Goal: Browse casually: Explore the website without a specific task or goal

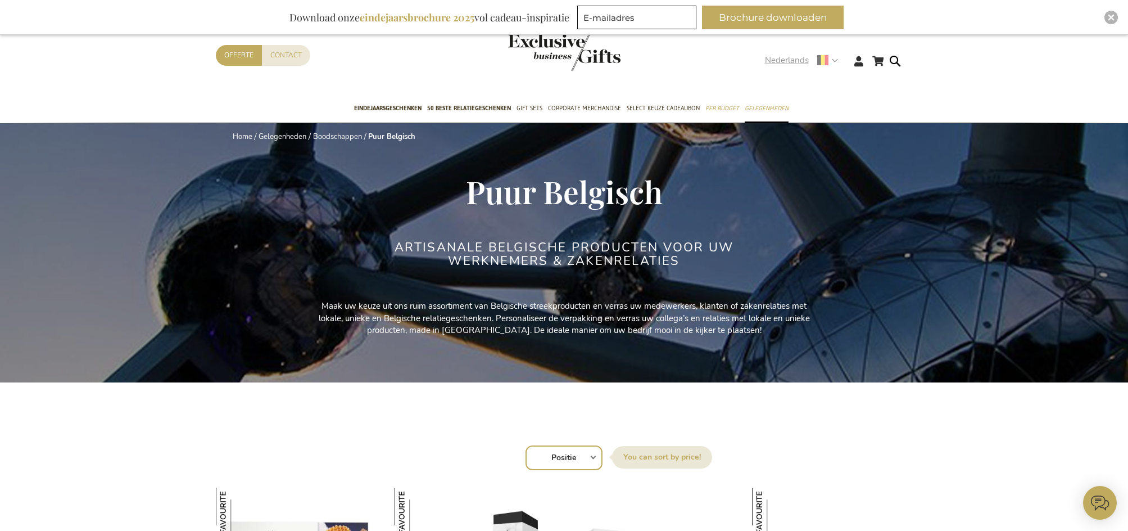
click at [834, 60] on strong "Nederlands" at bounding box center [801, 60] width 72 height 13
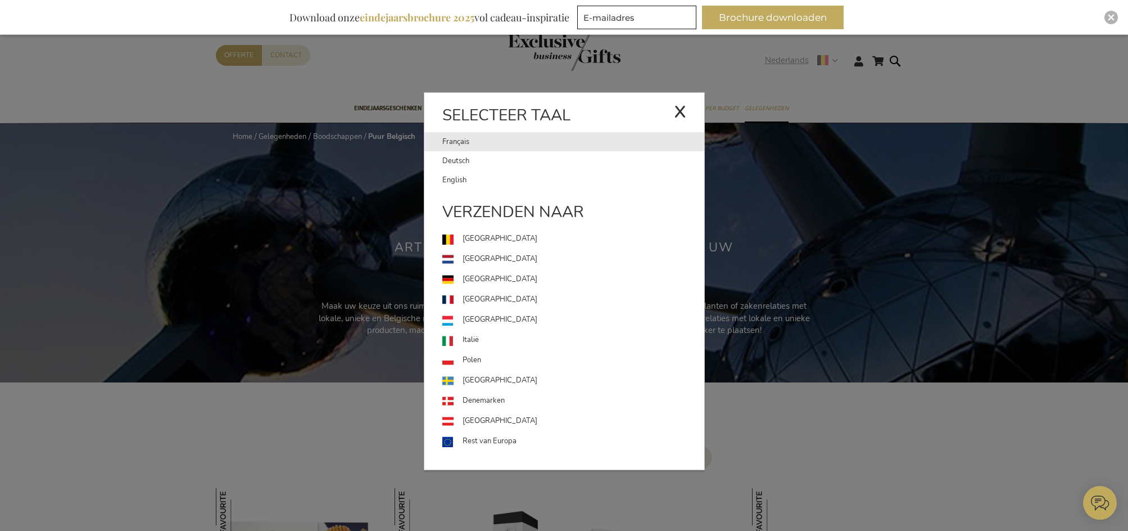
click at [457, 147] on link "Français" at bounding box center [558, 141] width 232 height 19
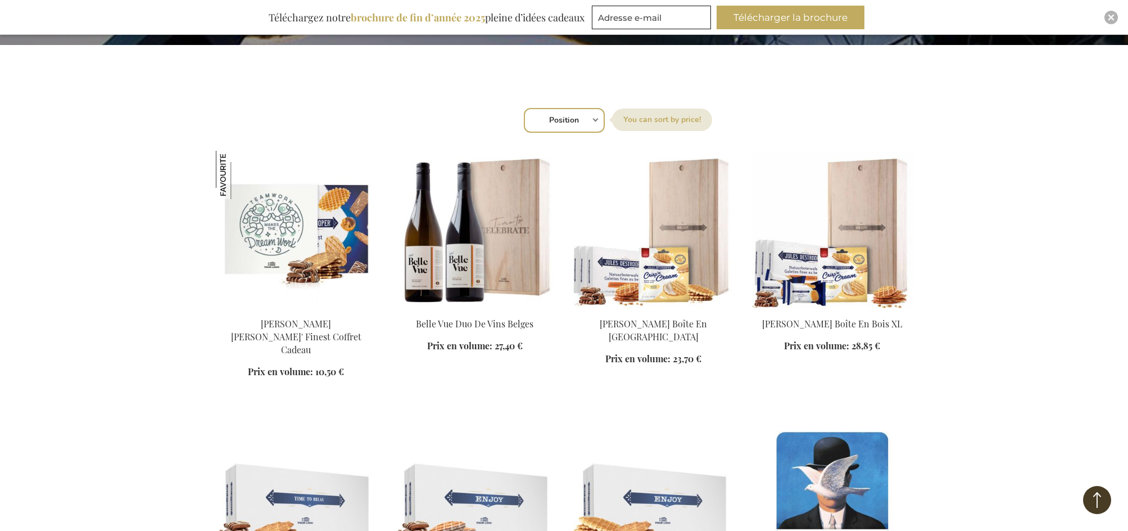
scroll to position [393, 0]
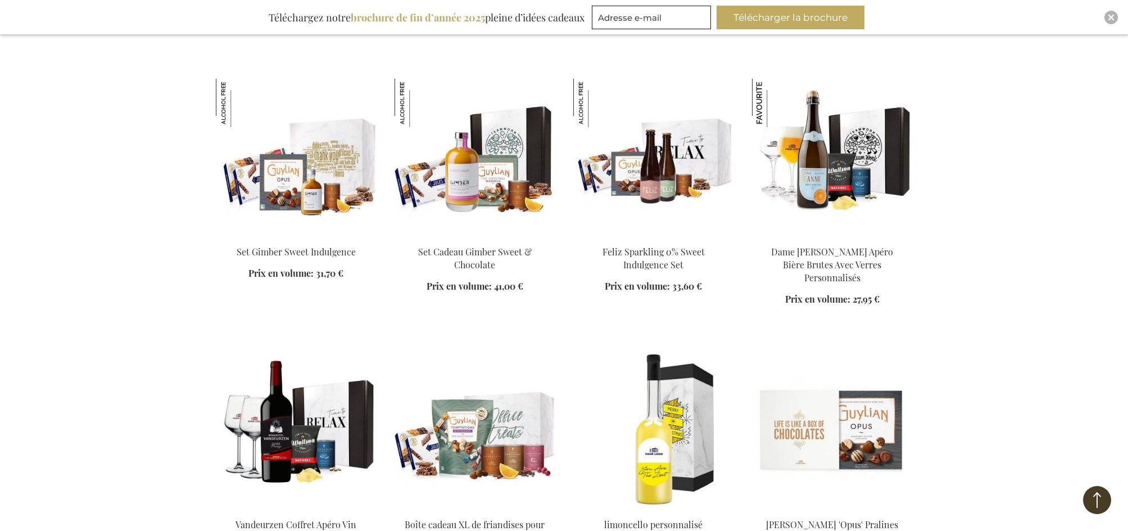
scroll to position [2979, 0]
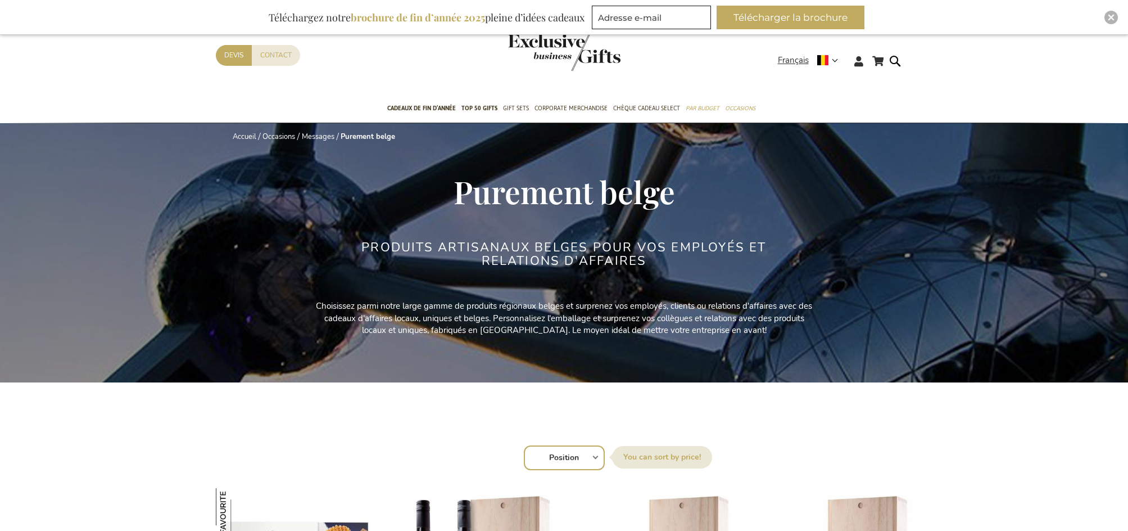
click at [591, 458] on select "Position Best Sellers Les plus consultés Nouveau Biggest Saving Price: low to h…" at bounding box center [564, 457] width 81 height 25
click at [490, 104] on span "TOP 50 Gifts" at bounding box center [479, 108] width 36 height 12
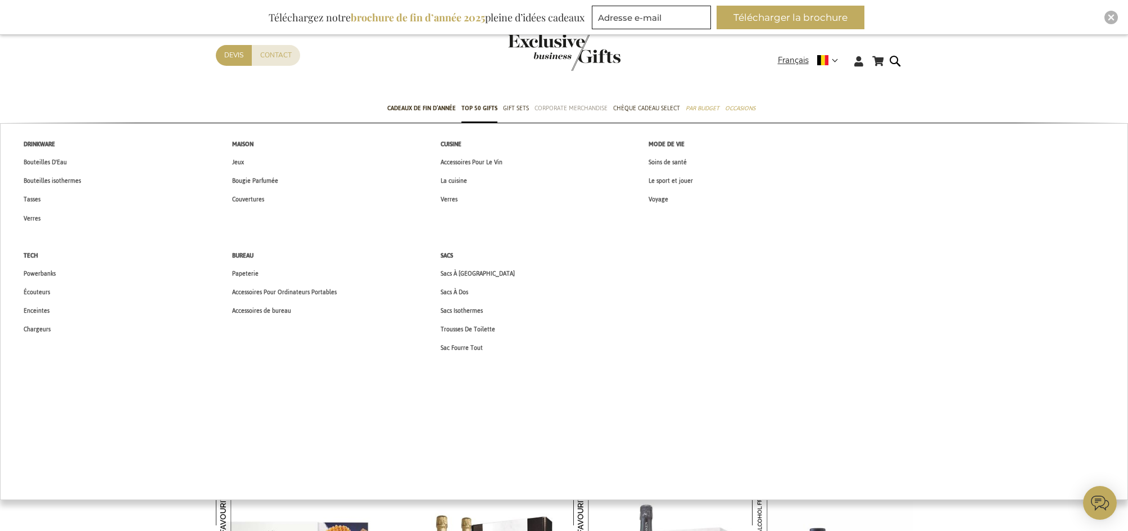
click at [585, 106] on span "Corporate Merchandise" at bounding box center [571, 108] width 73 height 12
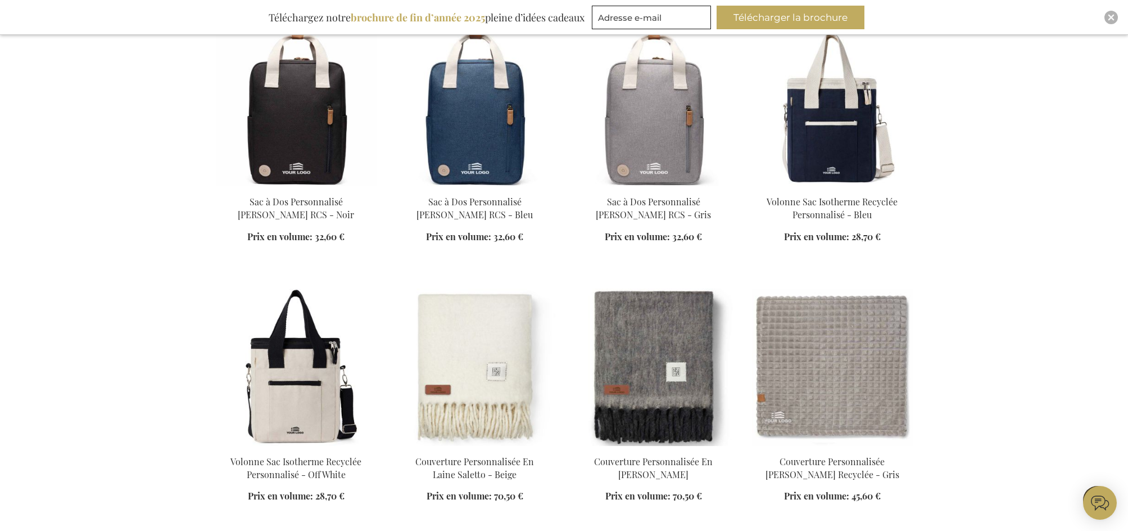
scroll to position [1012, 0]
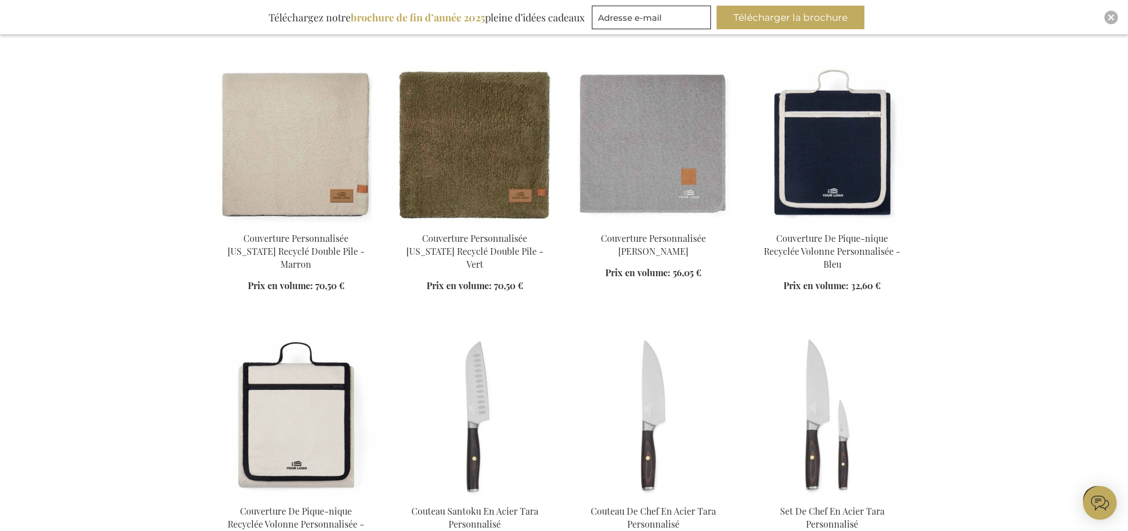
scroll to position [1518, 0]
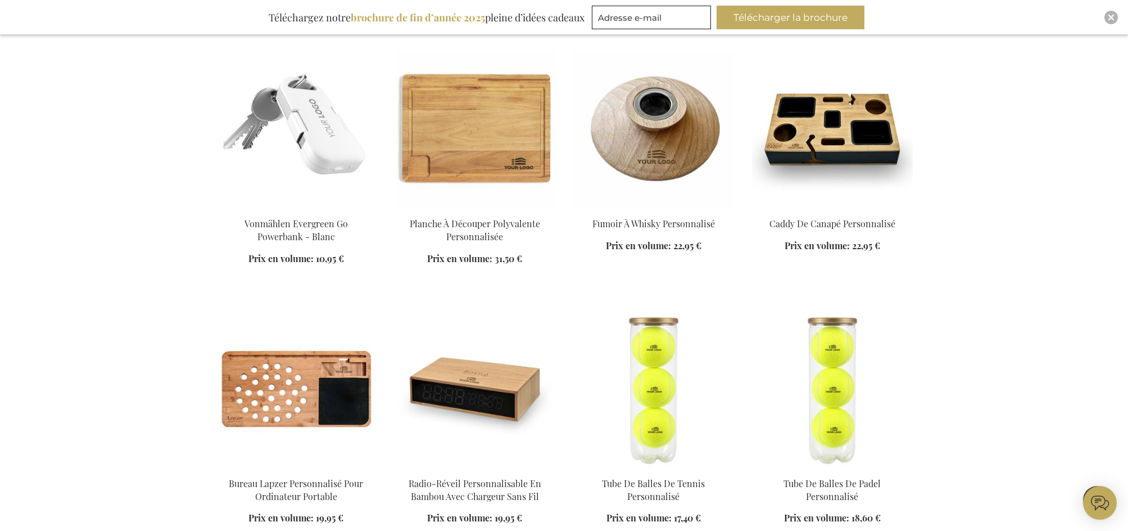
scroll to position [2586, 0]
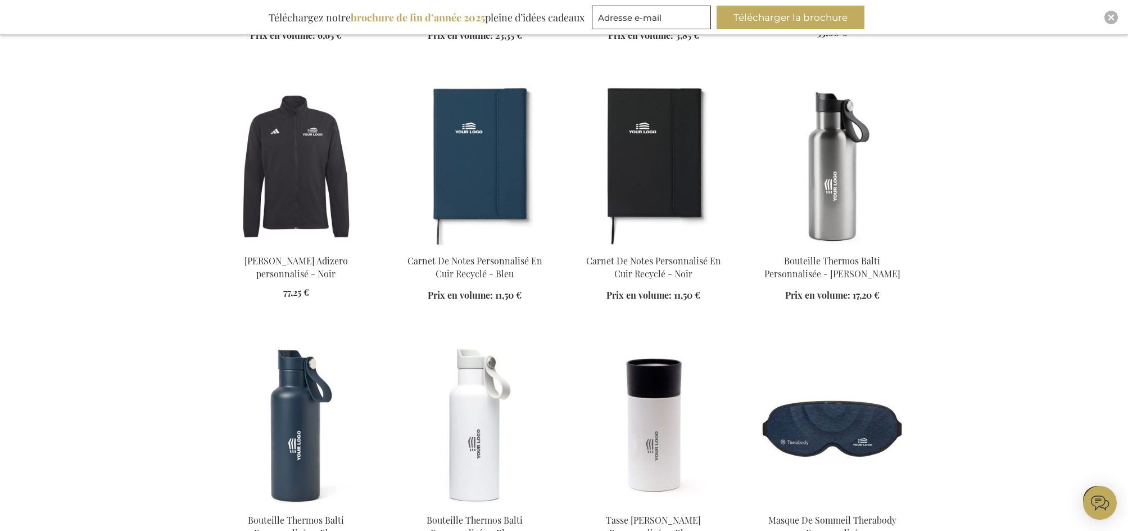
scroll to position [3373, 0]
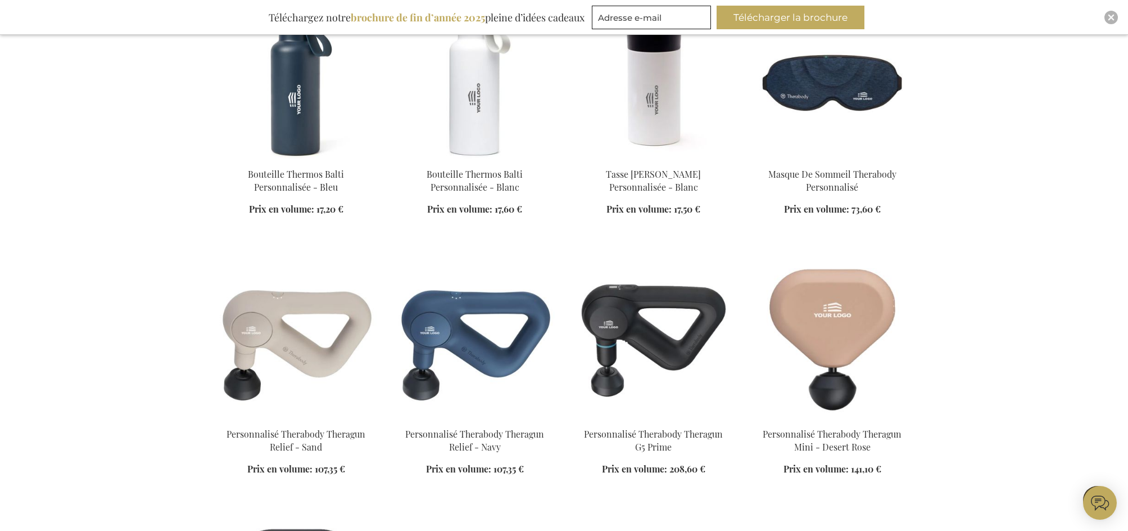
scroll to position [3710, 0]
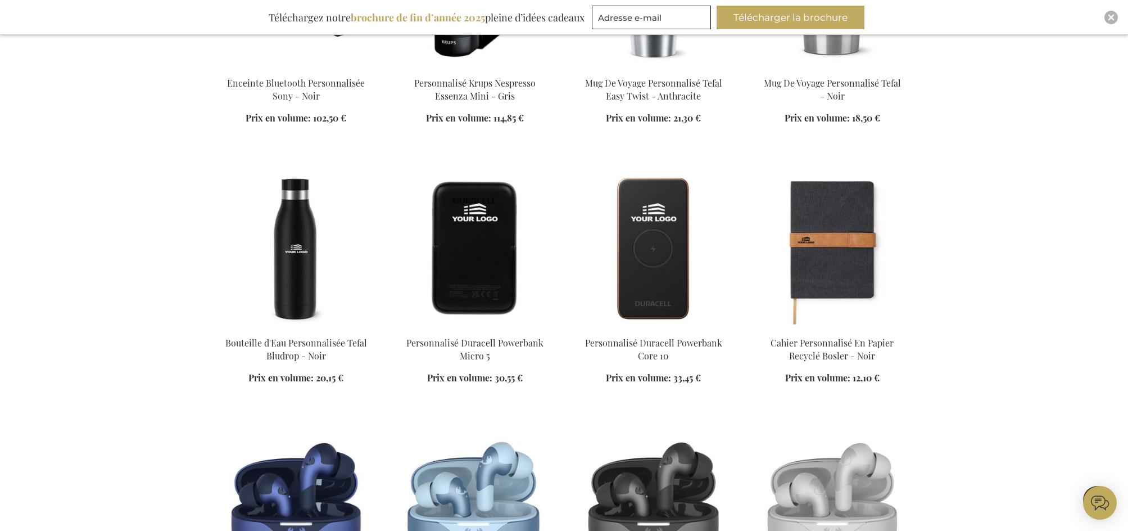
scroll to position [5340, 0]
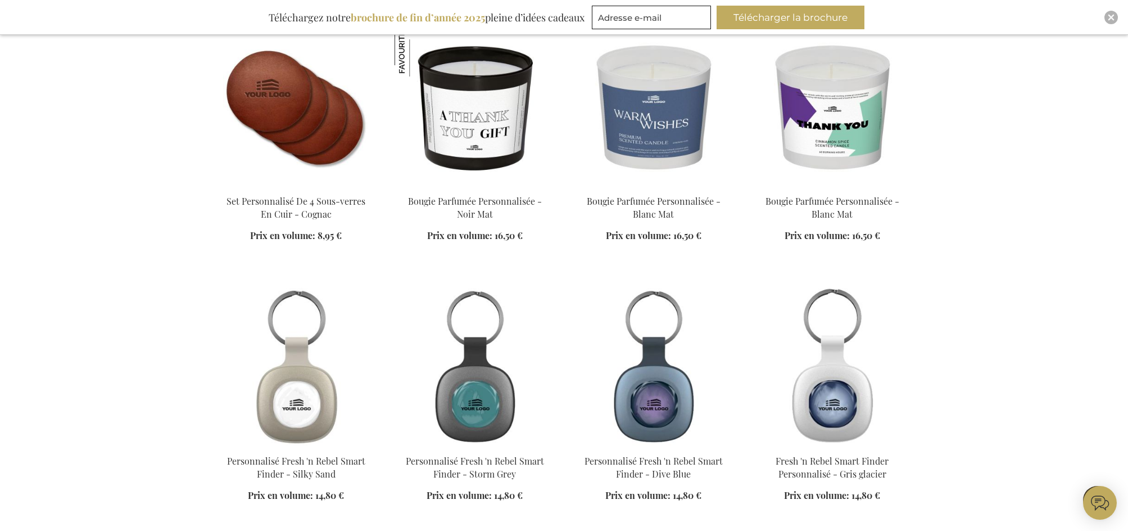
scroll to position [6015, 0]
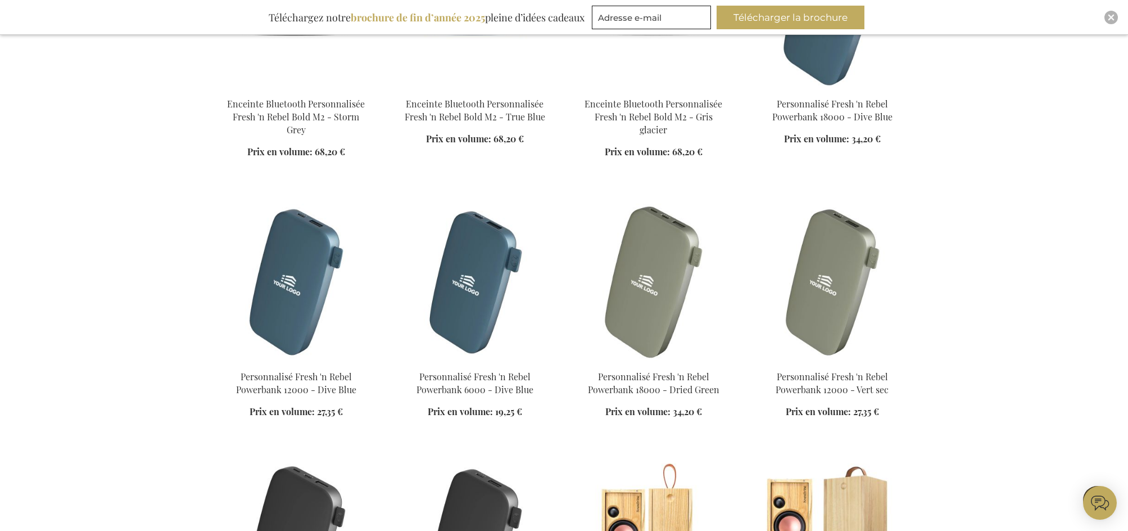
scroll to position [6914, 0]
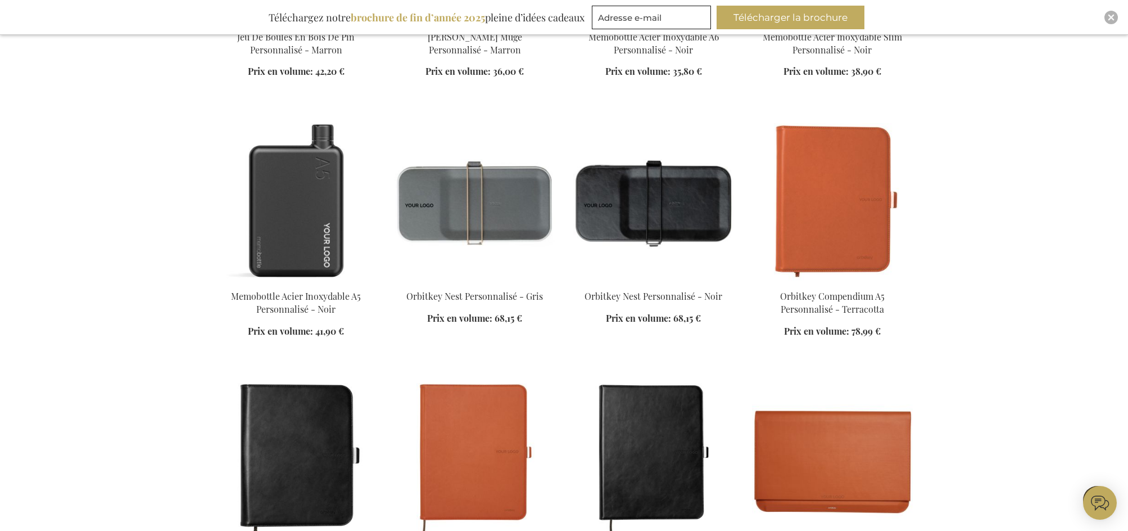
scroll to position [8319, 0]
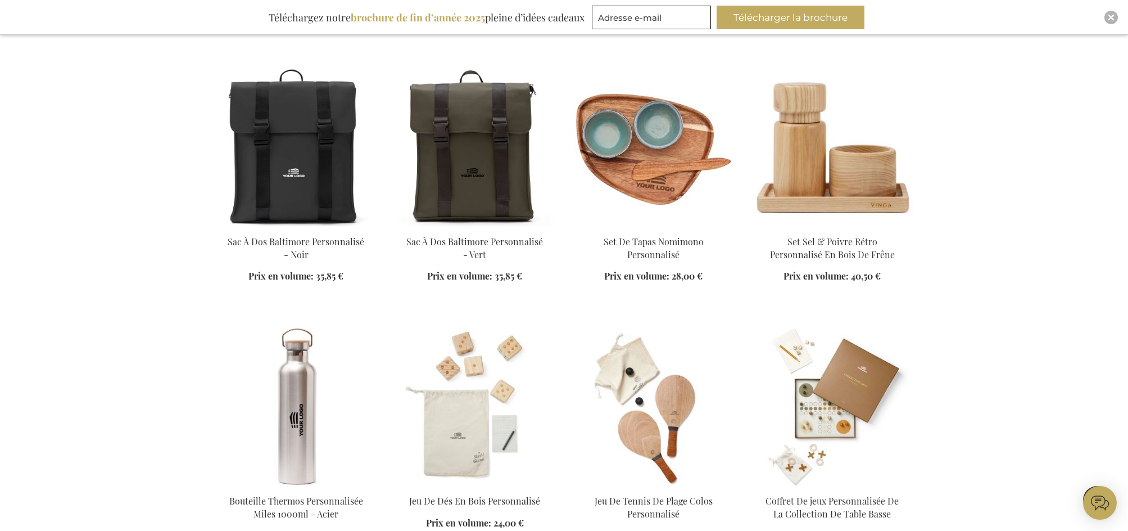
scroll to position [11242, 0]
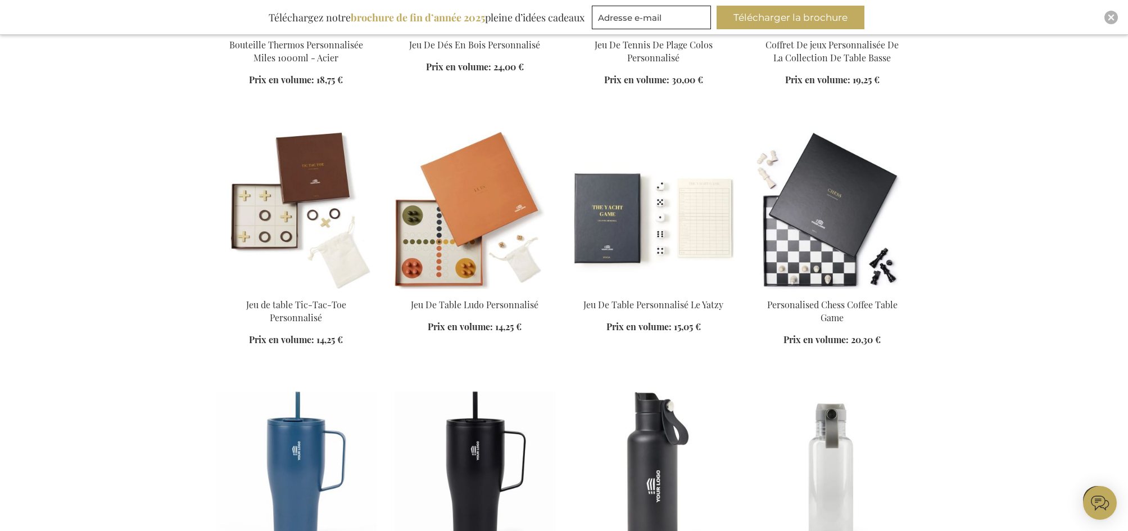
scroll to position [11692, 0]
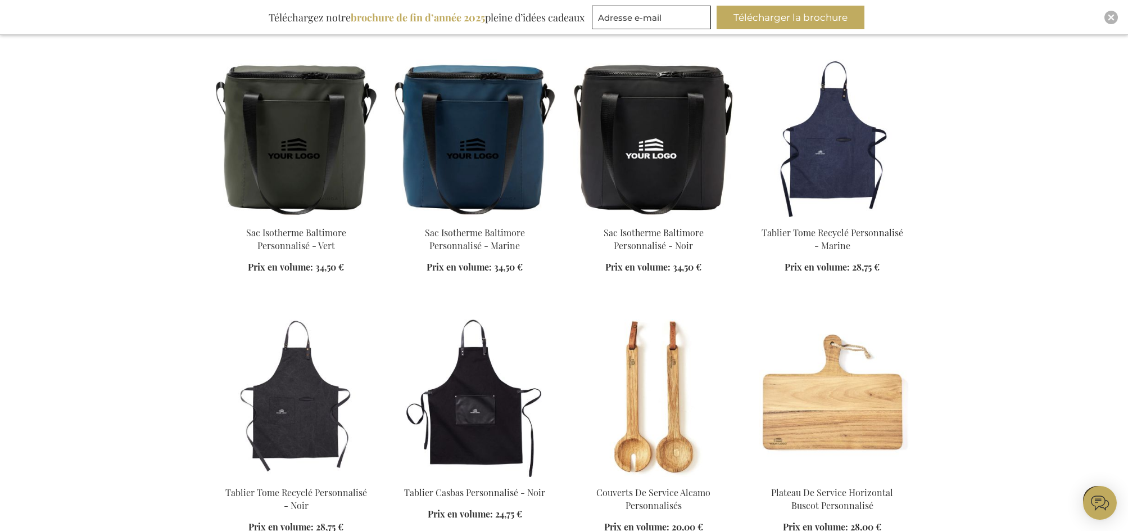
scroll to position [14109, 0]
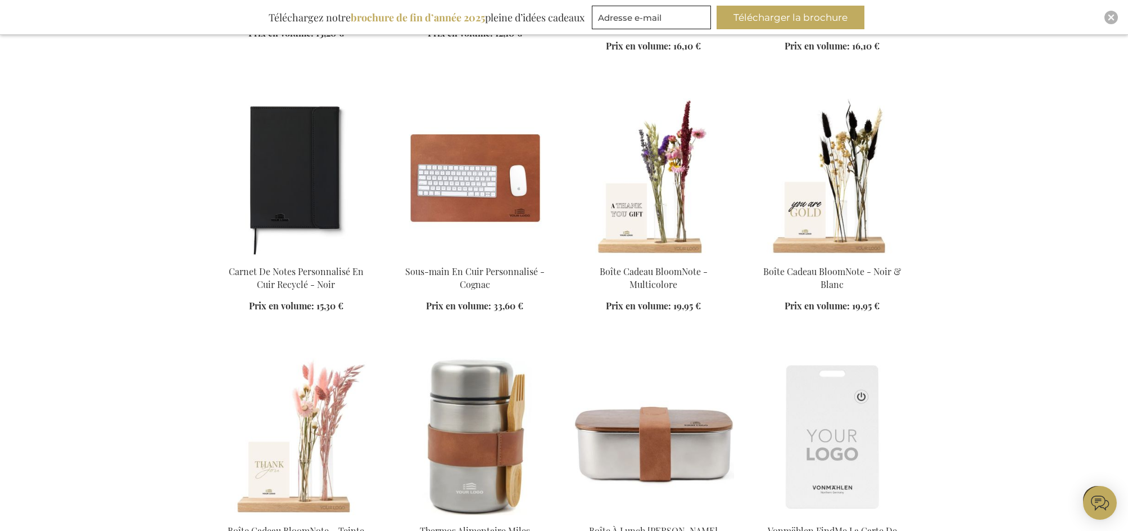
scroll to position [15908, 0]
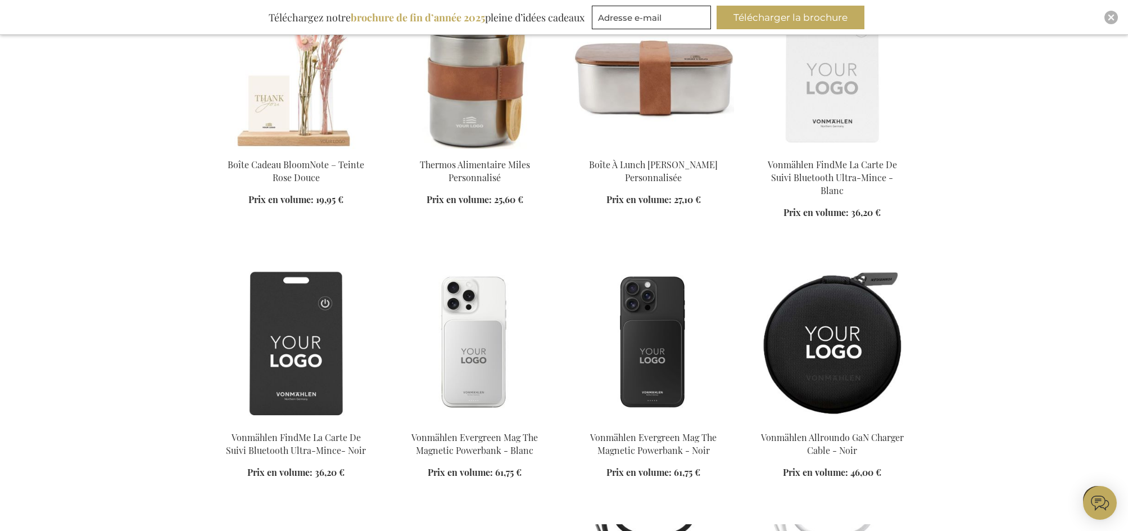
scroll to position [16357, 0]
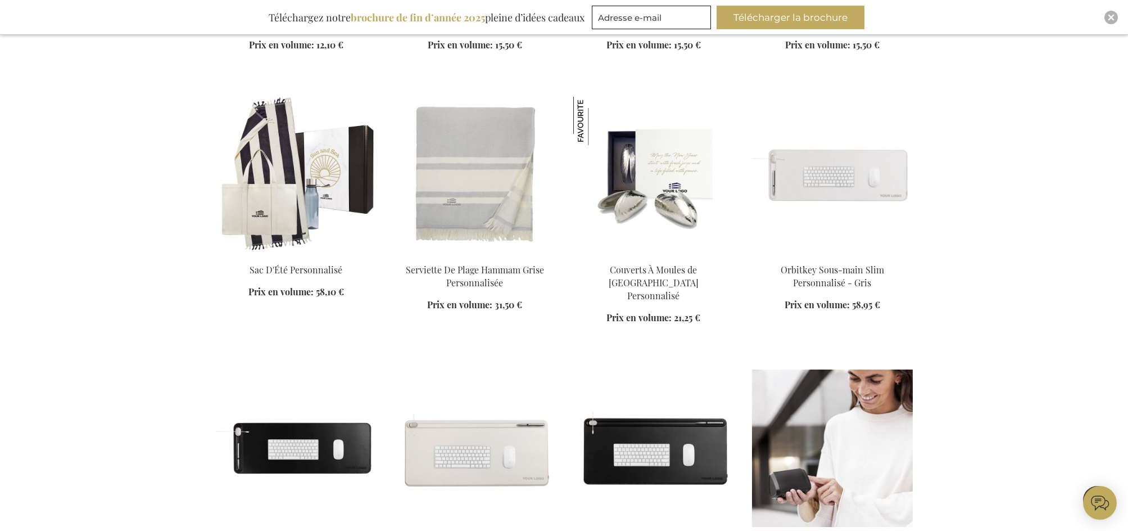
scroll to position [18044, 0]
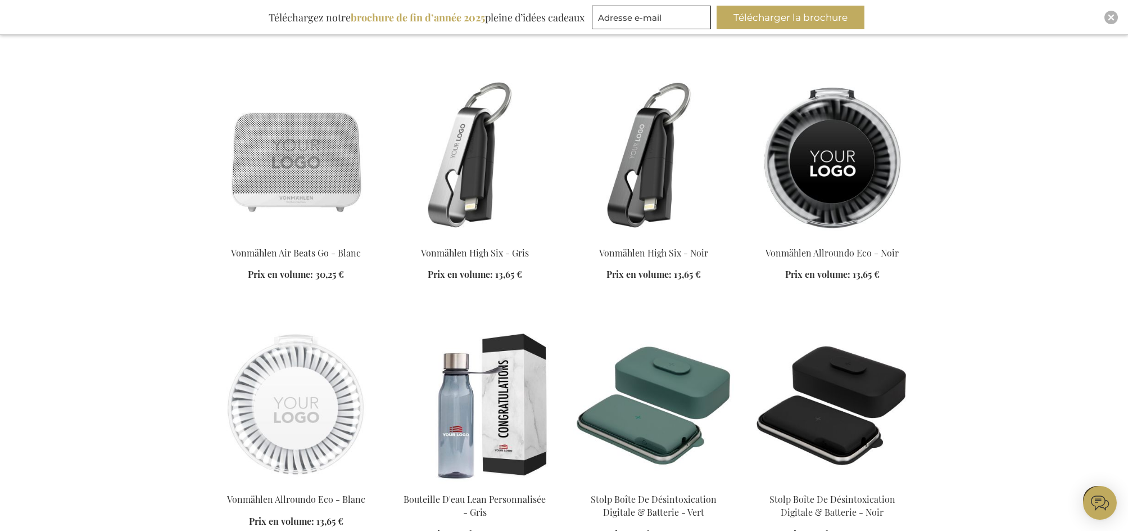
scroll to position [19056, 0]
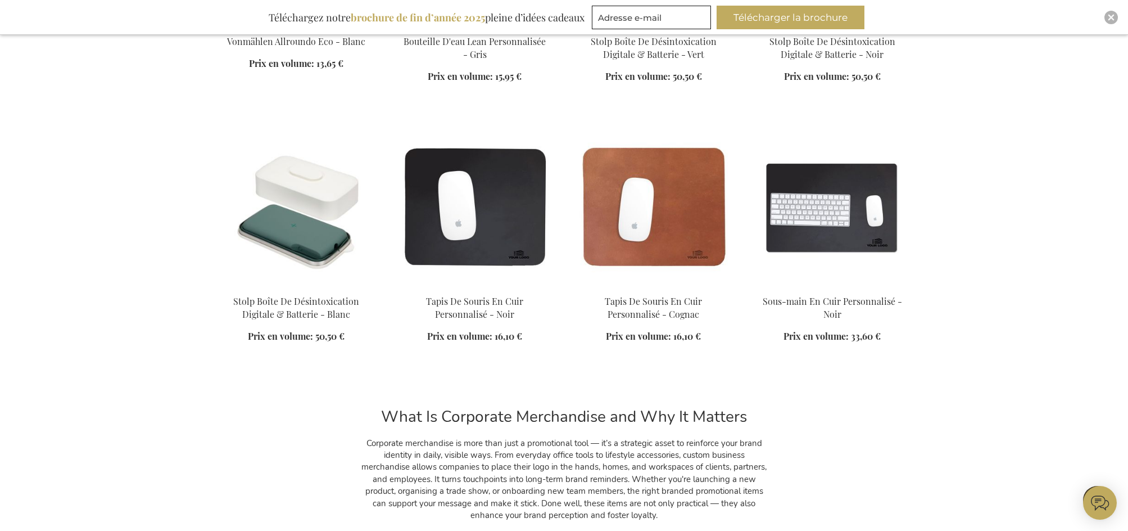
scroll to position [19505, 0]
